Goal: Transaction & Acquisition: Purchase product/service

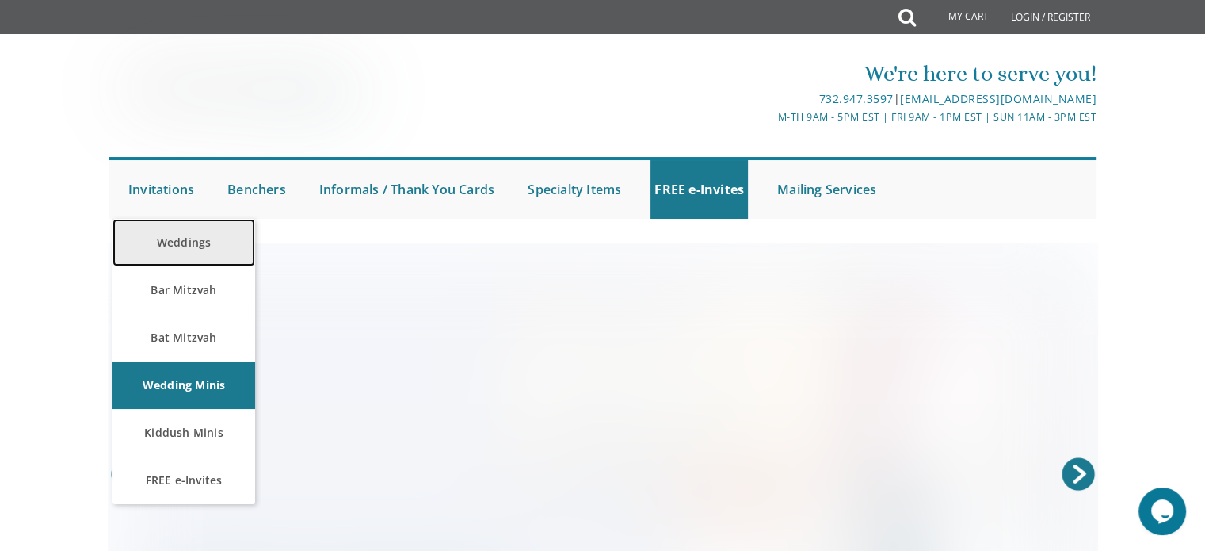
click at [184, 240] on link "Weddings" at bounding box center [184, 243] width 143 height 48
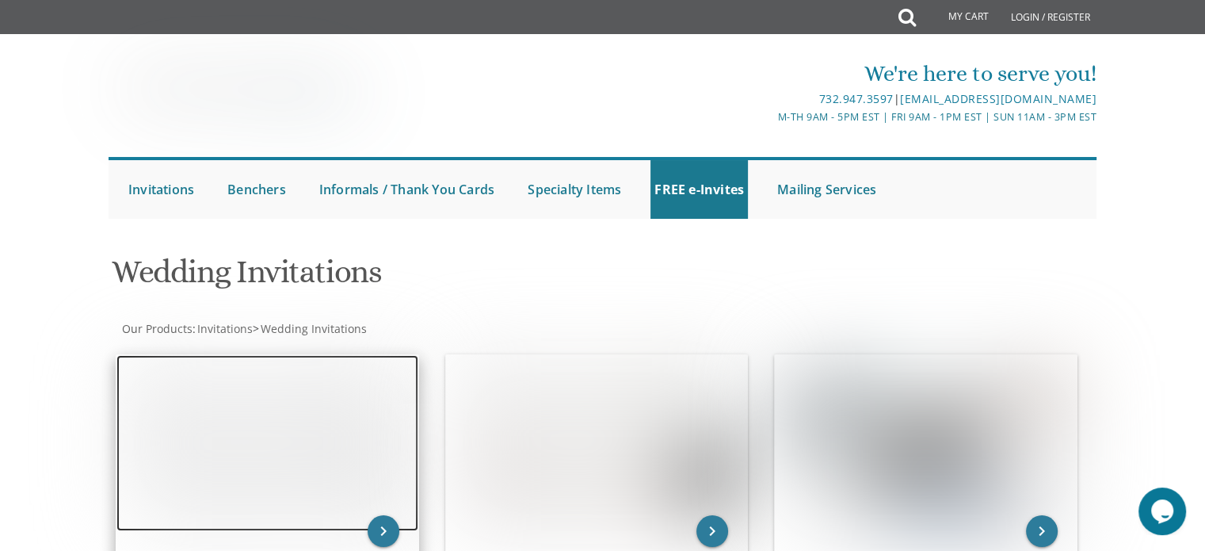
click at [322, 399] on img at bounding box center [267, 443] width 302 height 176
click at [372, 432] on img at bounding box center [267, 443] width 302 height 176
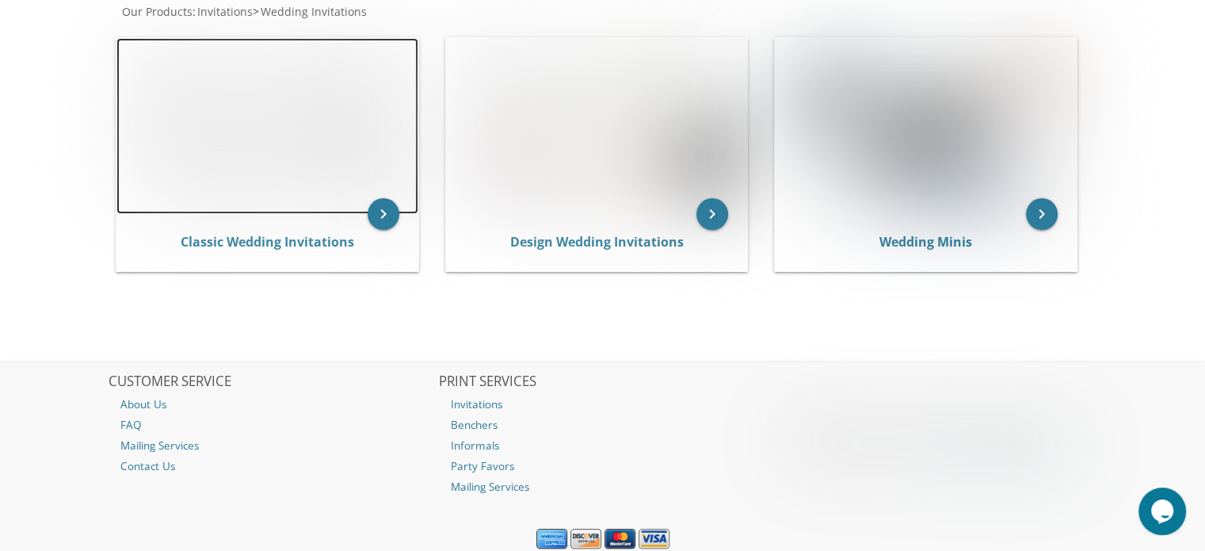
scroll to position [372, 0]
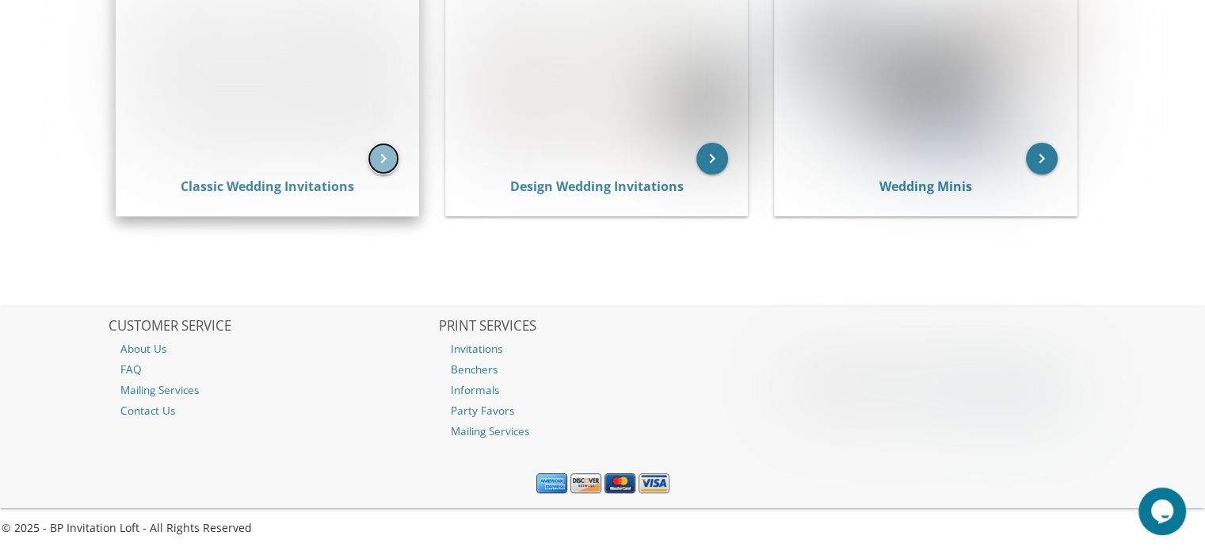
click at [392, 158] on icon "keyboard_arrow_right" at bounding box center [384, 159] width 32 height 32
click at [384, 157] on icon "keyboard_arrow_right" at bounding box center [384, 159] width 32 height 32
click at [389, 147] on icon "keyboard_arrow_right" at bounding box center [384, 159] width 32 height 32
